Goal: Task Accomplishment & Management: Manage account settings

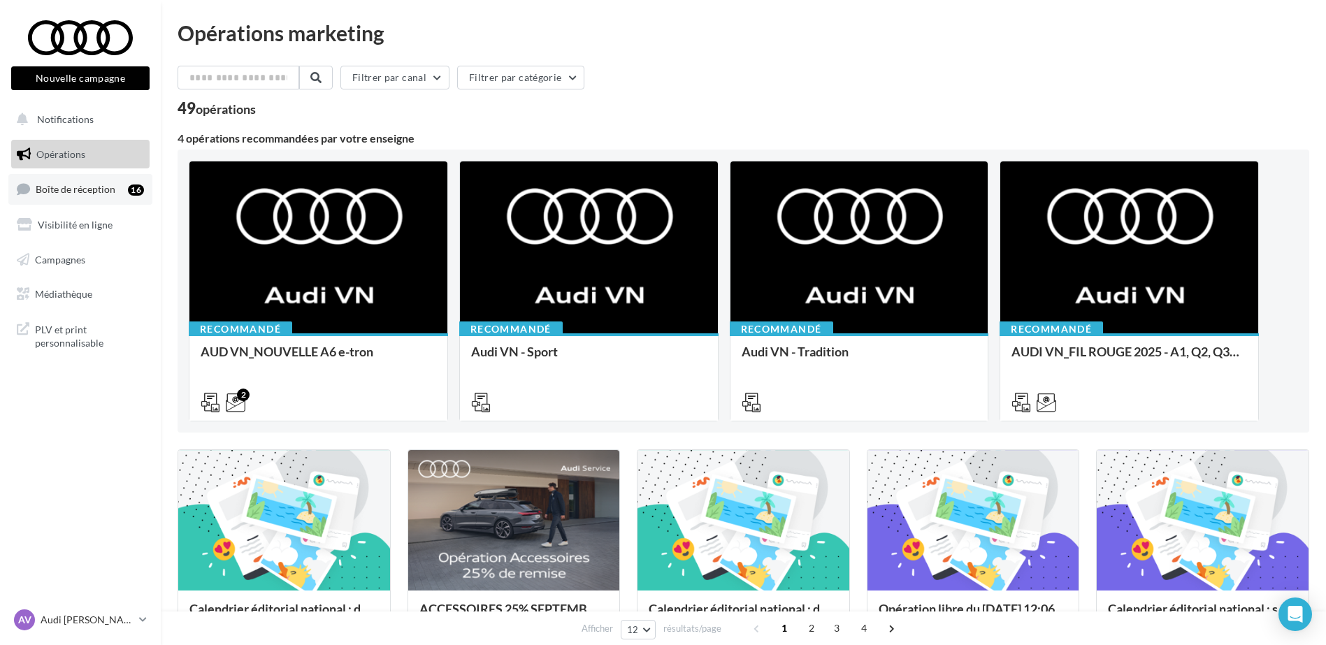
click at [81, 194] on span "Boîte de réception" at bounding box center [76, 189] width 80 height 12
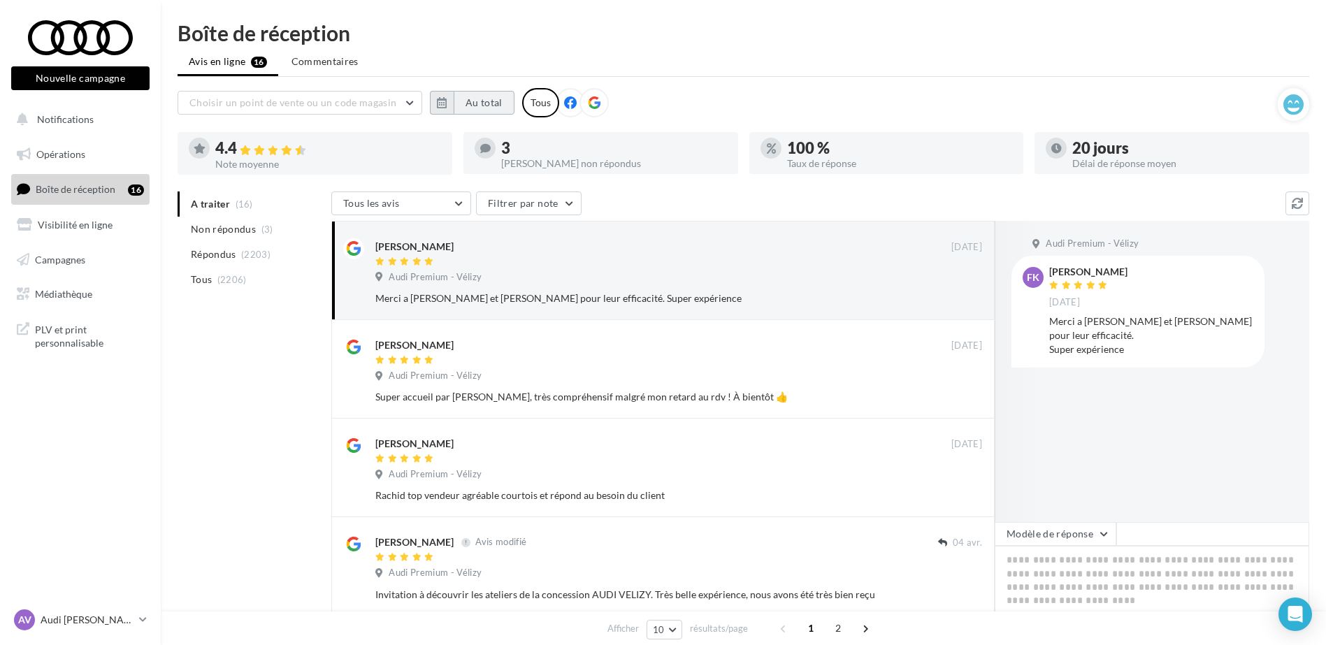
click at [464, 96] on button "Au total" at bounding box center [484, 103] width 61 height 24
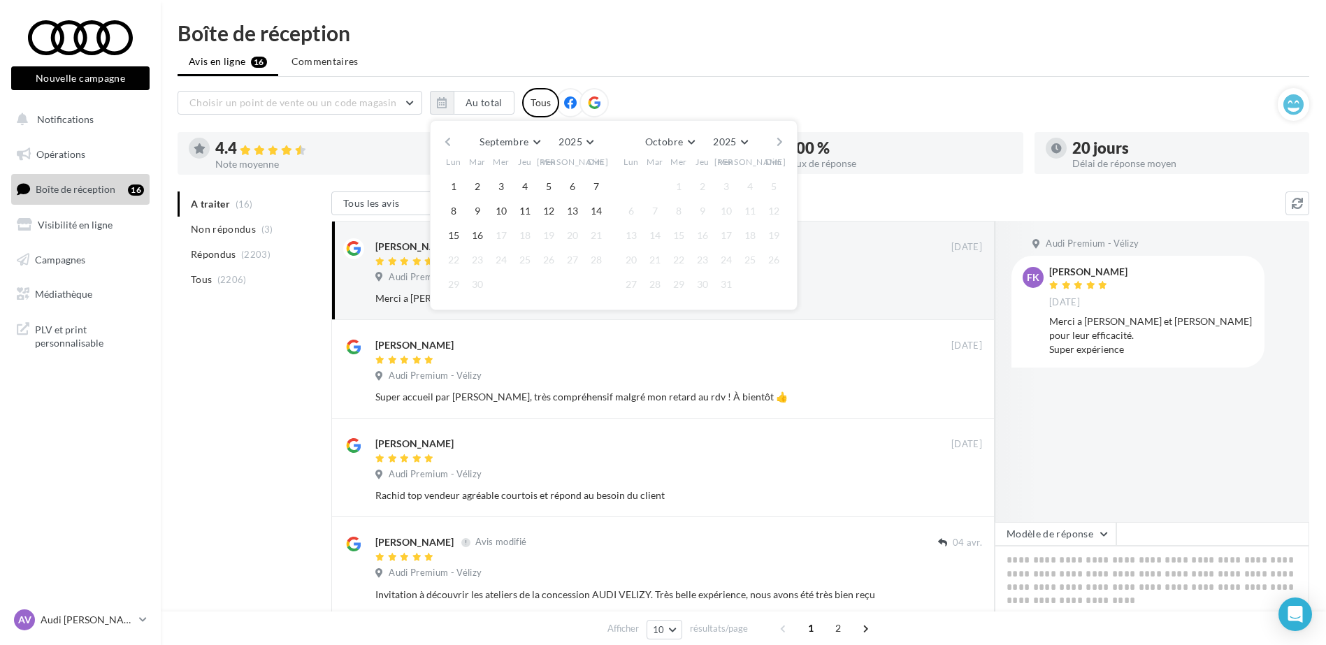
click at [588, 103] on icon at bounding box center [594, 102] width 13 height 13
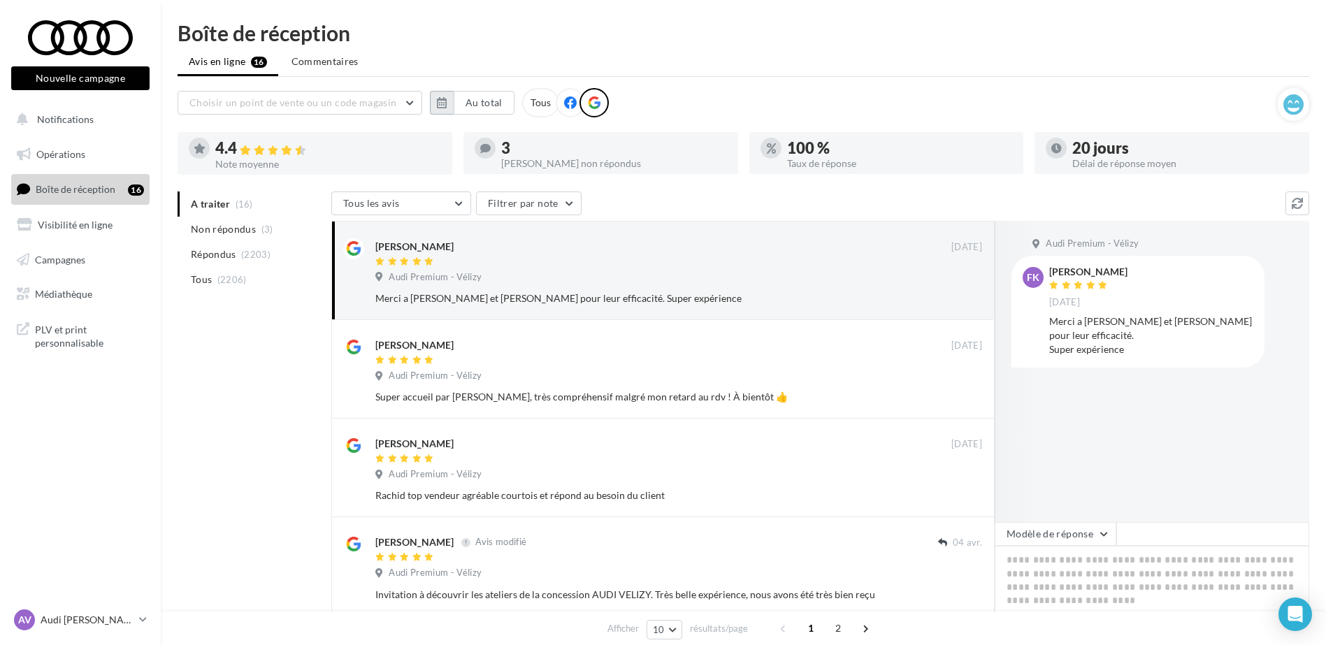
click at [442, 102] on icon "button" at bounding box center [442, 102] width 10 height 11
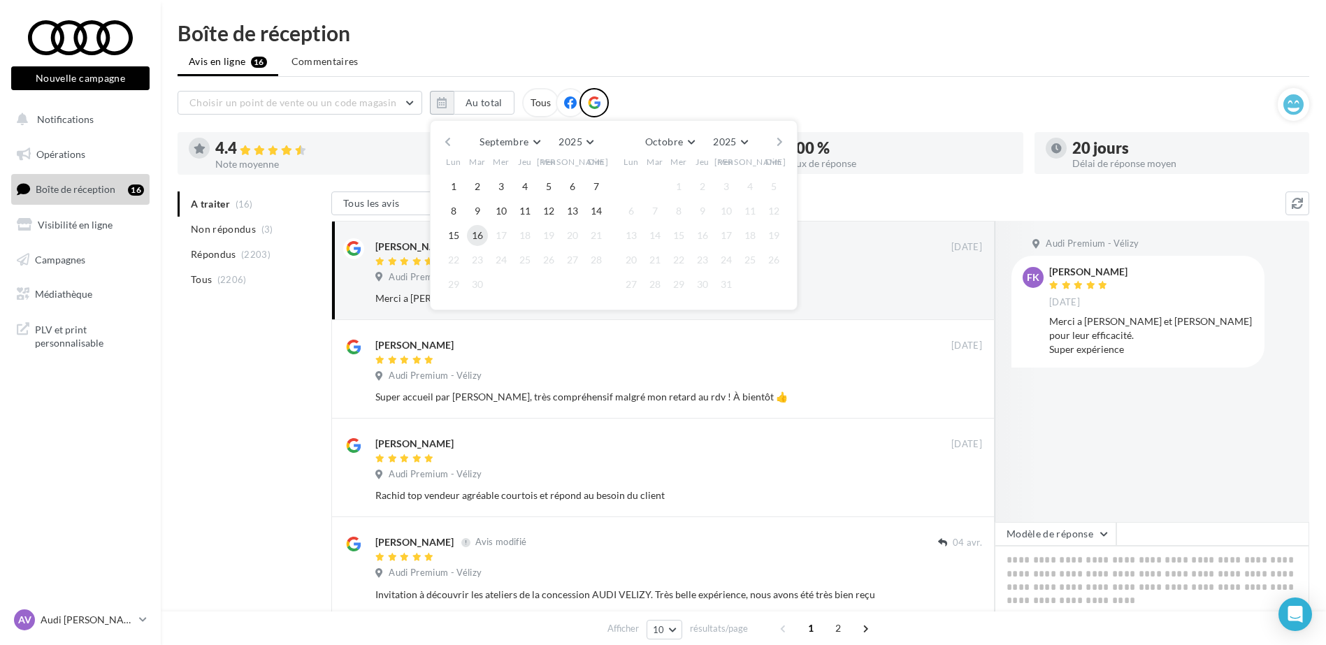
click at [478, 234] on button "16" at bounding box center [477, 235] width 21 height 21
click at [448, 138] on button "button" at bounding box center [448, 142] width 12 height 20
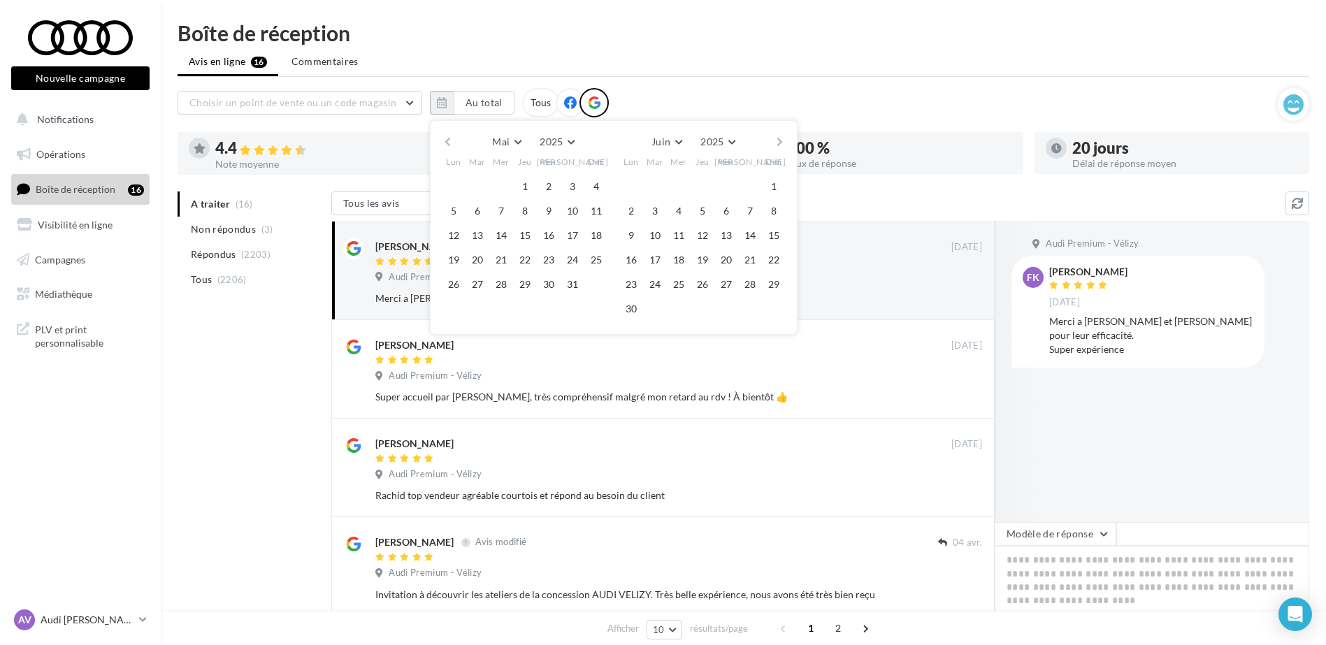
click at [448, 138] on button "button" at bounding box center [448, 142] width 12 height 20
click at [487, 183] on button "1" at bounding box center [477, 186] width 21 height 21
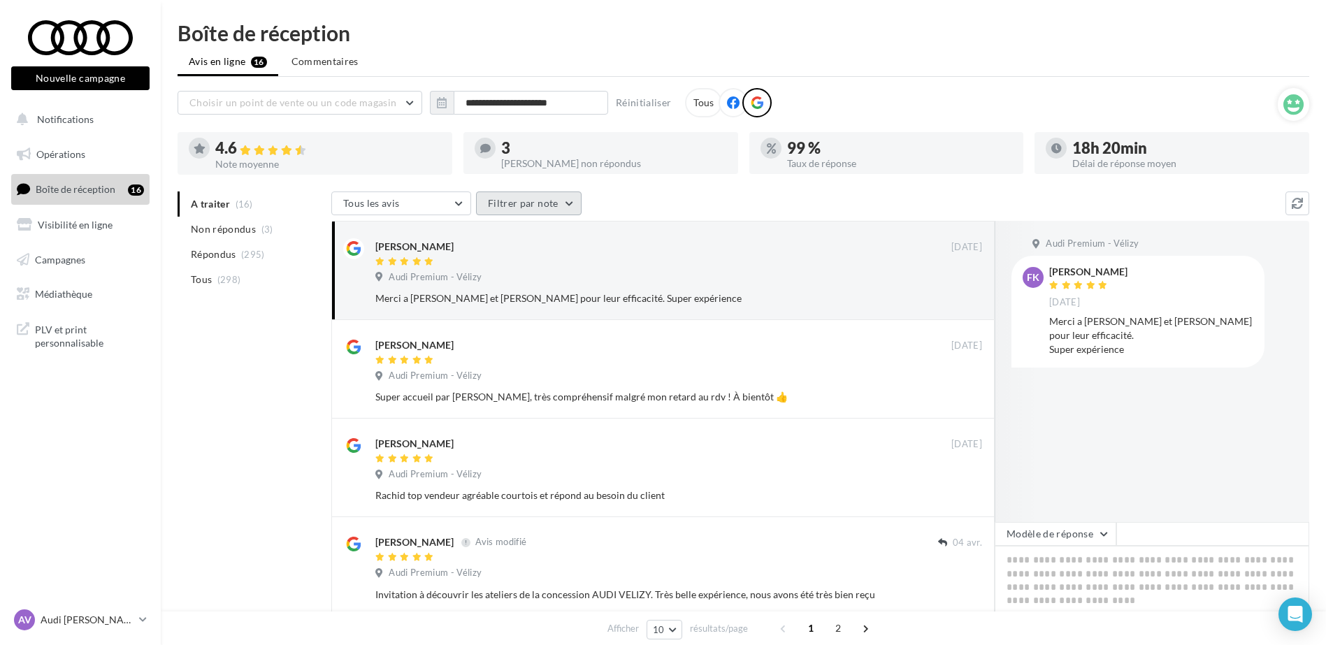
click at [517, 204] on button "Filtrer par note" at bounding box center [529, 204] width 106 height 24
click at [516, 250] on span at bounding box center [539, 245] width 62 height 14
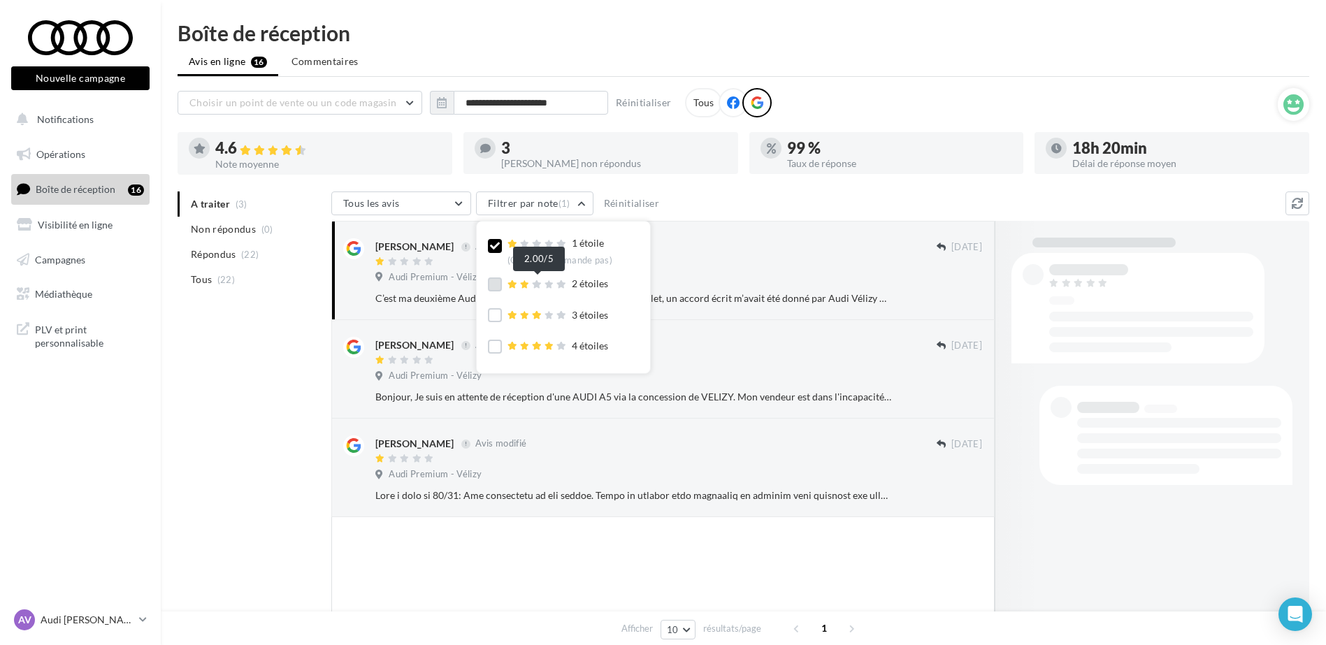
click at [526, 283] on icon at bounding box center [524, 284] width 10 height 8
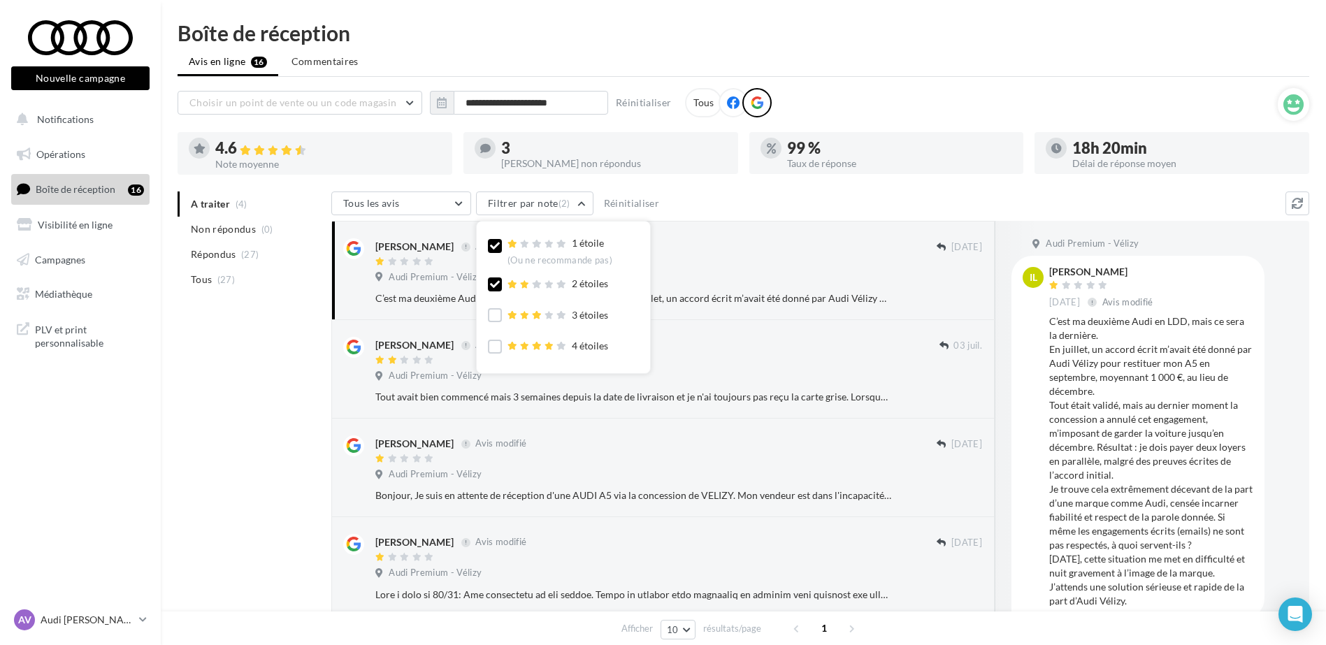
click at [538, 304] on div "1 étoile (Ou ne recommande pas) 2 étoiles 3 étoiles 4 étoiles 5 étoiles (Ou rec…" at bounding box center [563, 316] width 151 height 167
click at [527, 315] on icon at bounding box center [524, 315] width 10 height 8
click at [975, 196] on div "Tous les avis Tous les avis Avis avec commentaire Avis sans commentaire Filtrer…" at bounding box center [808, 205] width 954 height 27
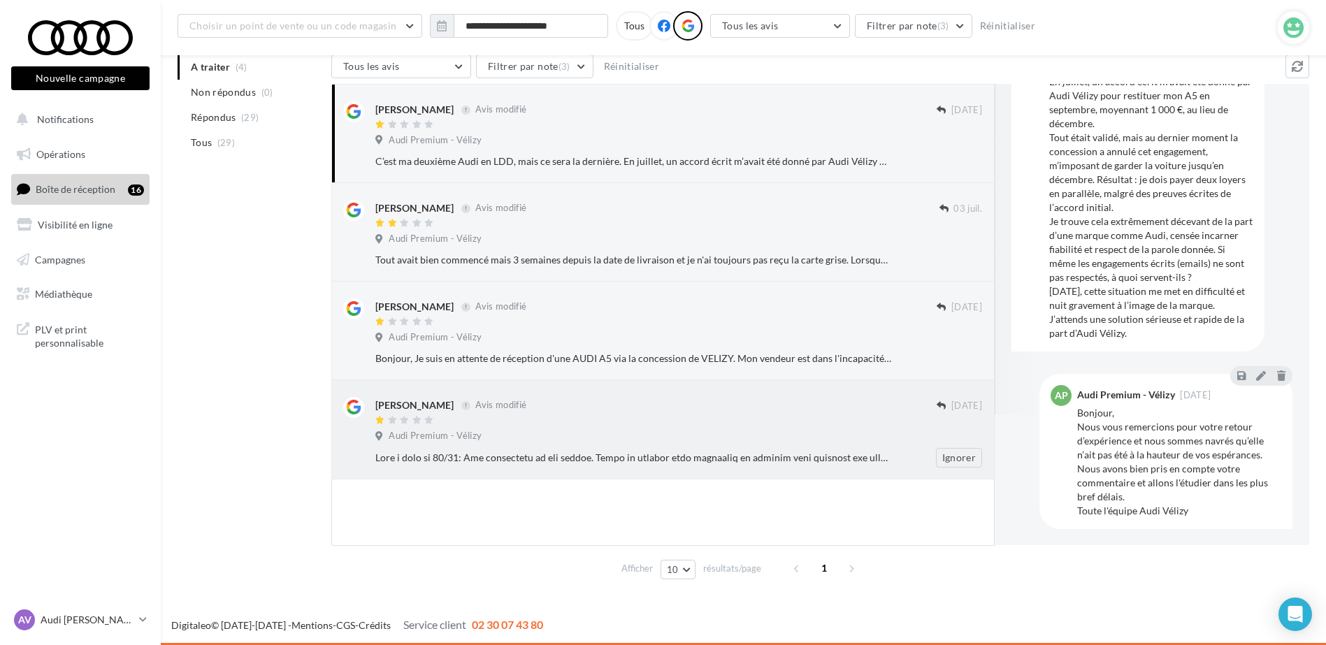
scroll to position [138, 0]
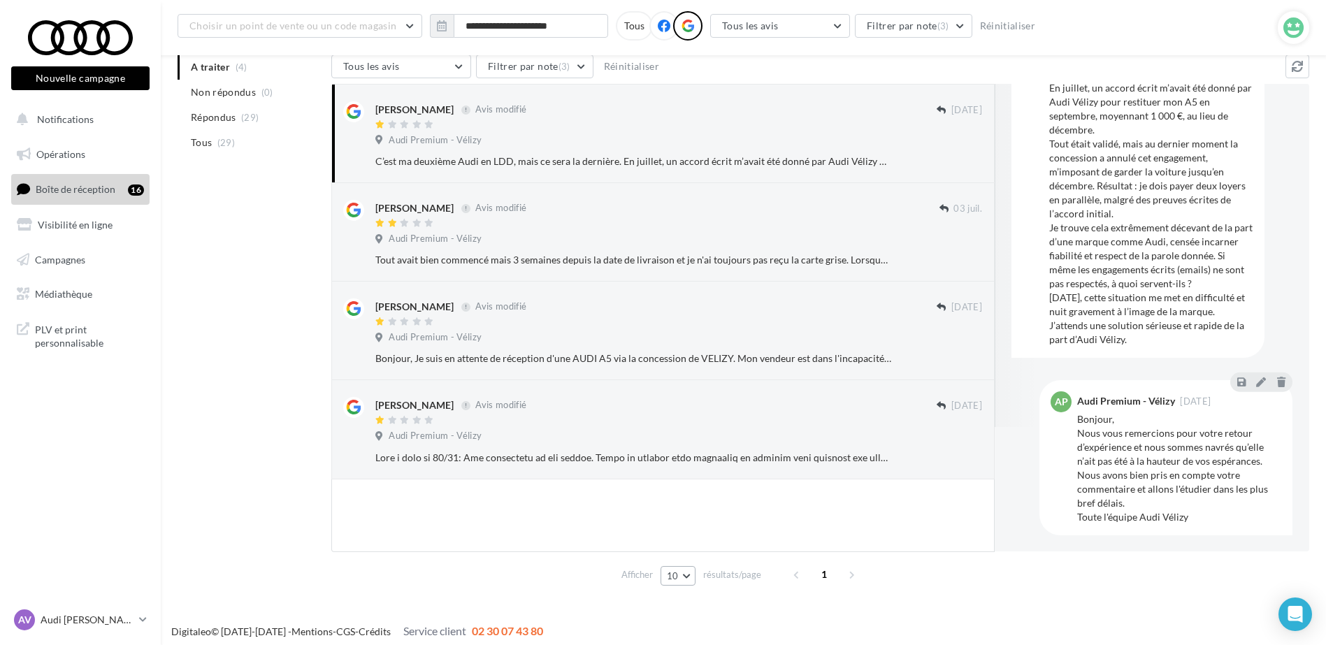
click at [677, 582] on button "10" at bounding box center [679, 576] width 36 height 20
click at [701, 553] on button "50" at bounding box center [710, 550] width 98 height 24
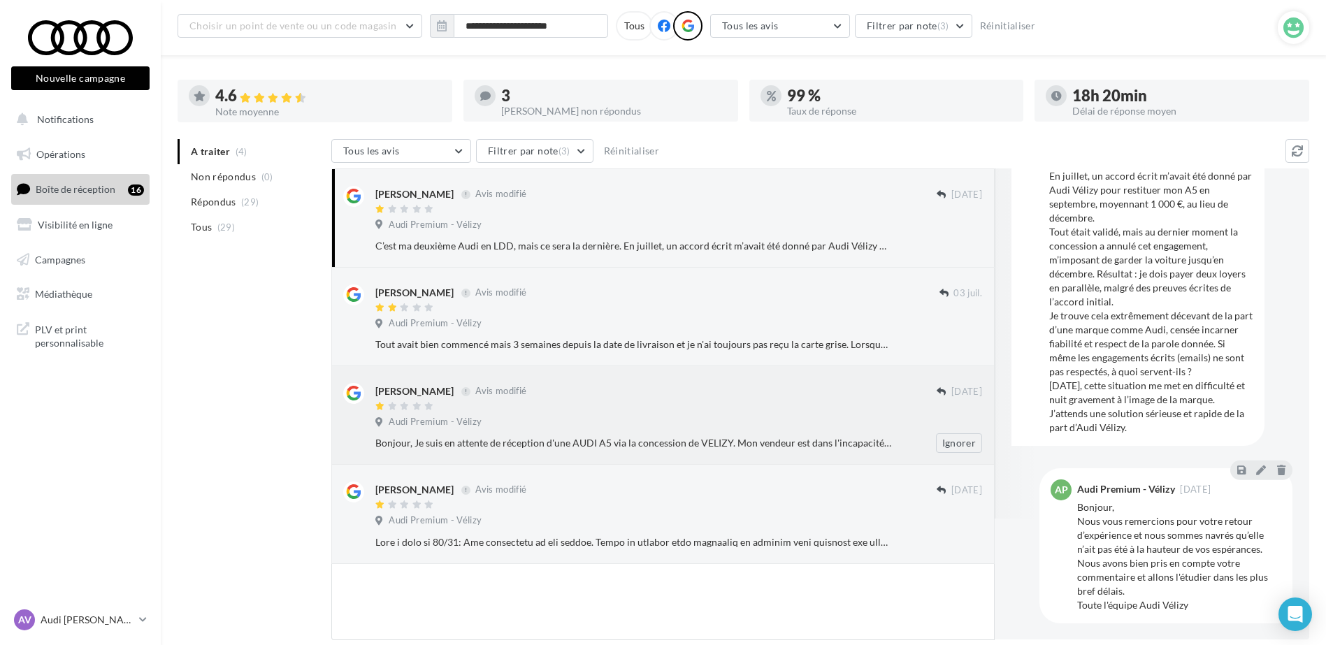
scroll to position [0, 0]
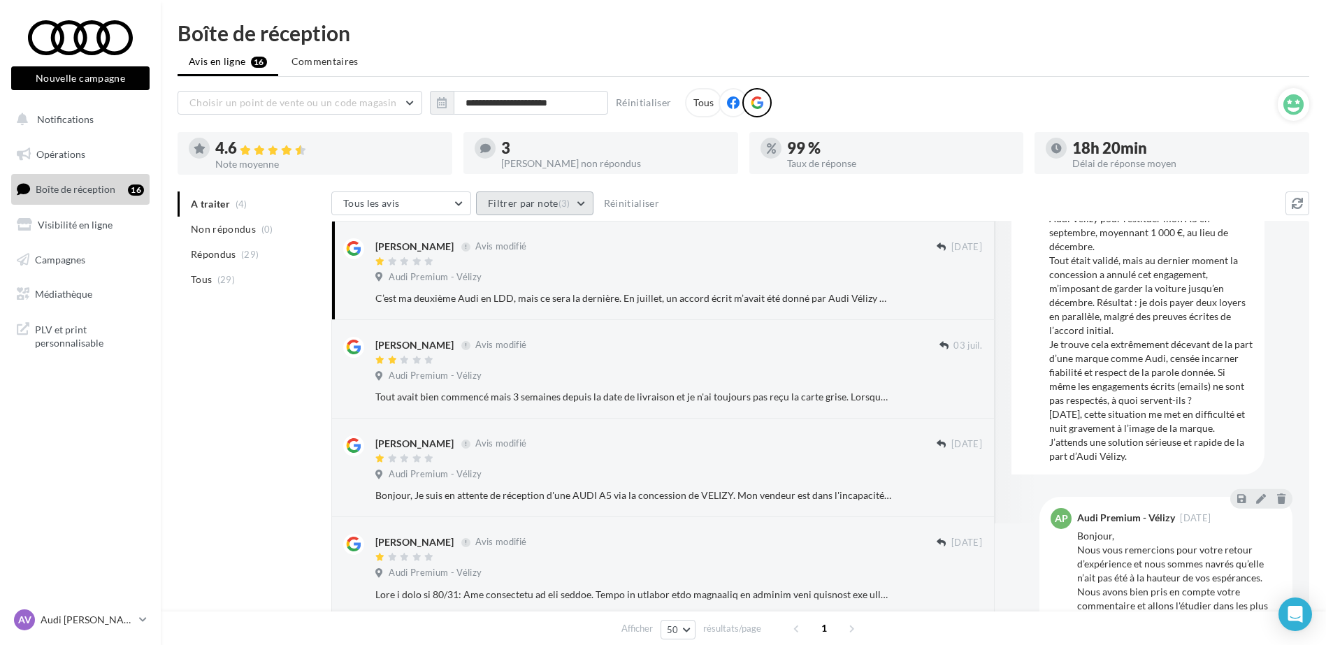
click at [530, 201] on button "Filtrer par note (3)" at bounding box center [534, 204] width 117 height 24
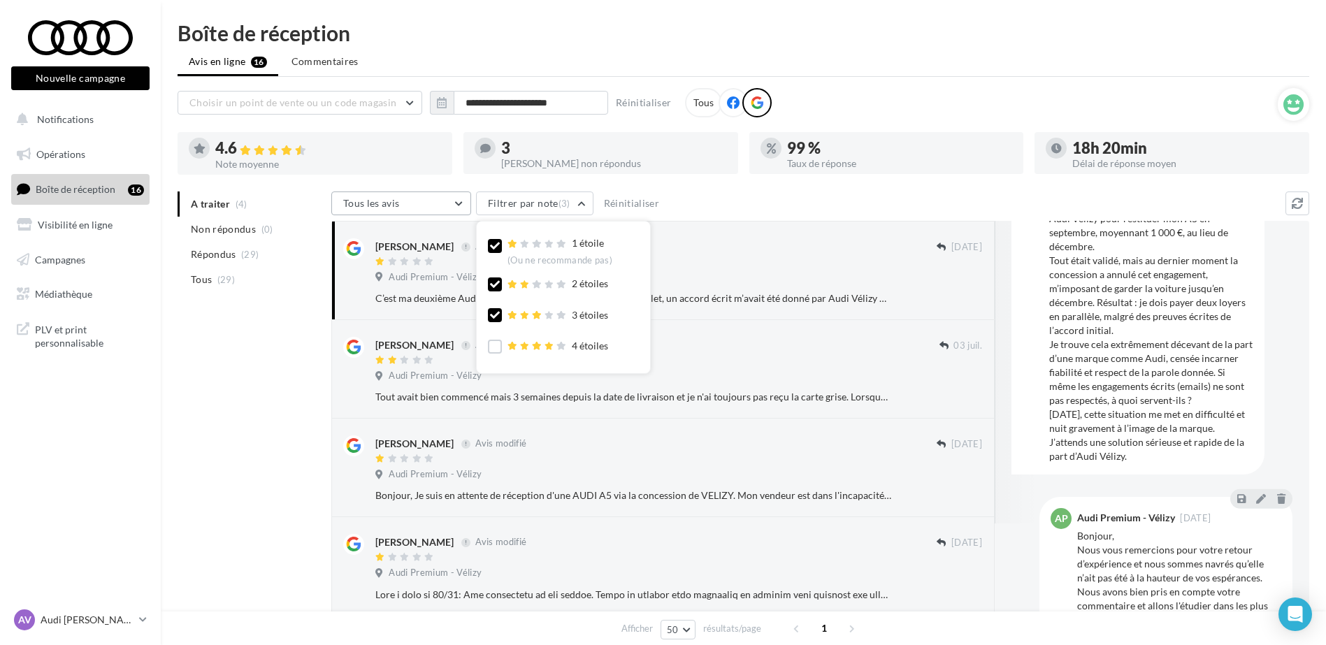
click at [404, 209] on button "Tous les avis" at bounding box center [401, 204] width 140 height 24
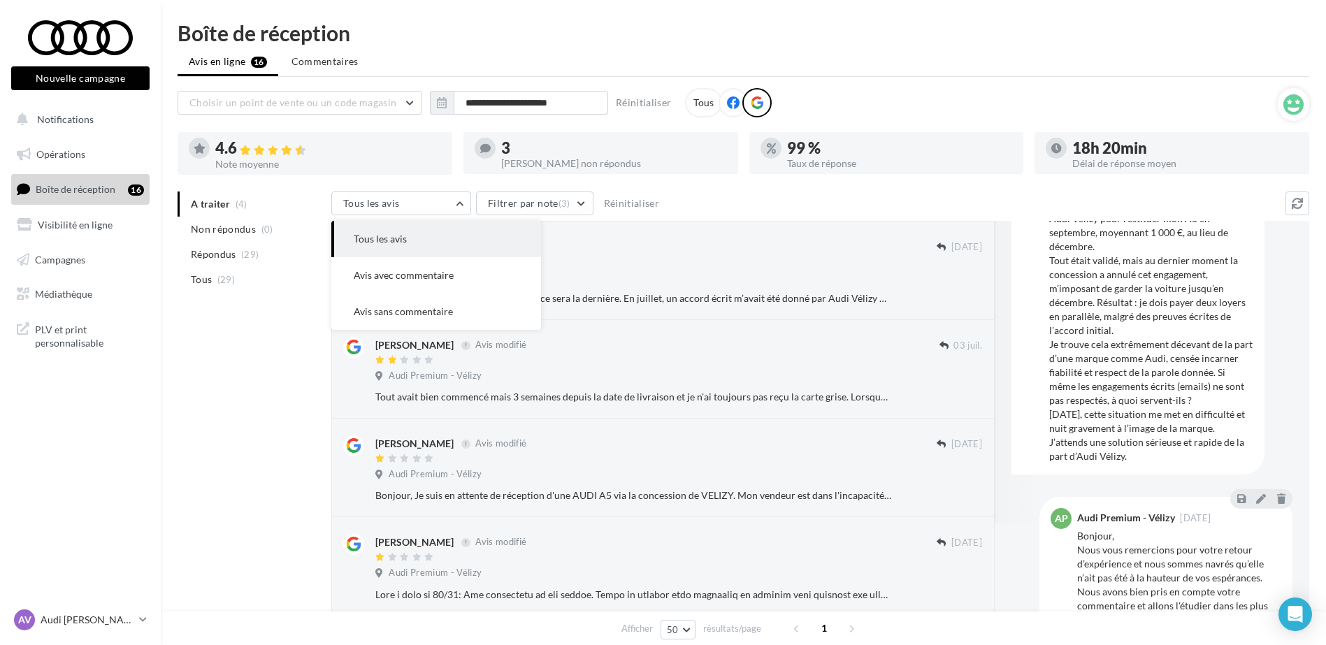
click at [743, 199] on div "Tous les avis Tous les avis Avis avec commentaire Avis sans commentaire Filtrer…" at bounding box center [808, 205] width 954 height 27
click at [241, 278] on li "Tous (29)" at bounding box center [252, 279] width 148 height 25
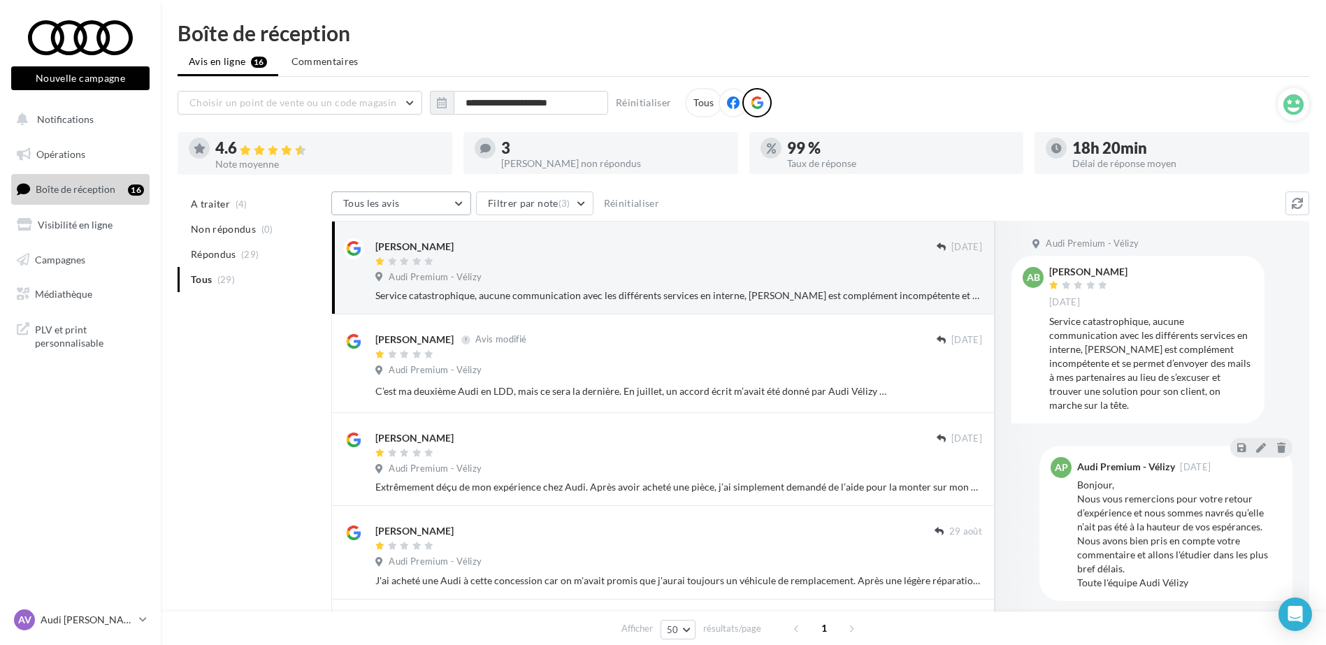
click at [433, 197] on button "Tous les avis" at bounding box center [401, 204] width 140 height 24
click at [729, 194] on div "Tous les avis Tous les avis Avis avec commentaire Avis sans commentaire Filtrer…" at bounding box center [808, 205] width 954 height 27
